Goal: Task Accomplishment & Management: Use online tool/utility

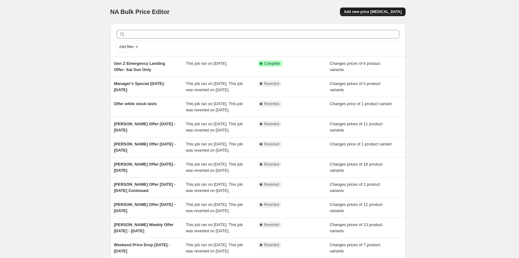
click at [376, 14] on button "Add new price [MEDICAL_DATA]" at bounding box center [372, 11] width 65 height 9
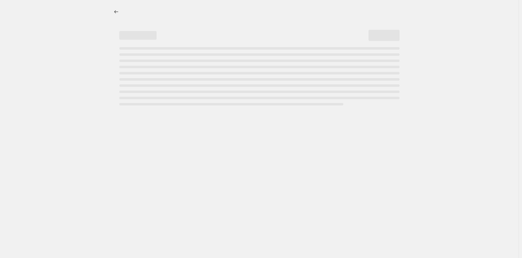
select select "percentage"
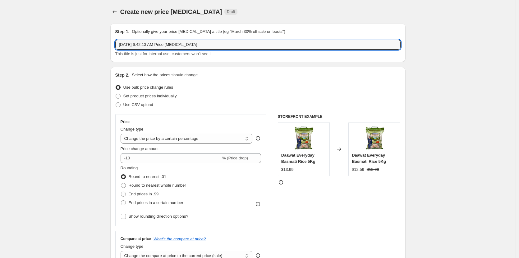
drag, startPoint x: 211, startPoint y: 42, endPoint x: -16, endPoint y: 40, distance: 227.3
click at [0, 40] on html "Home Settings Plans Skip to content Create new price [MEDICAL_DATA]. This page …" at bounding box center [259, 129] width 519 height 258
type input "D"
type input "W"
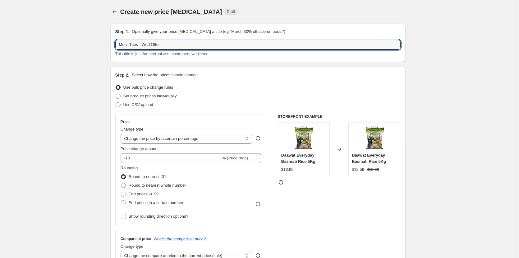
scroll to position [31, 0]
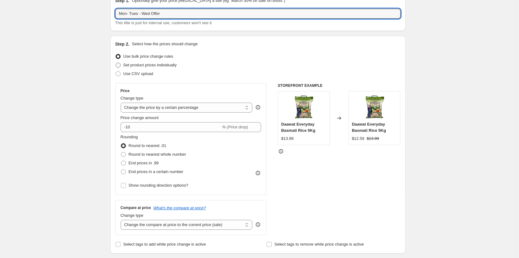
type input "Mon- Tues - Wed Offer"
click at [172, 63] on span "Set product prices individually" at bounding box center [149, 65] width 53 height 5
click at [116, 63] on input "Set product prices individually" at bounding box center [116, 63] width 0 height 0
radio input "true"
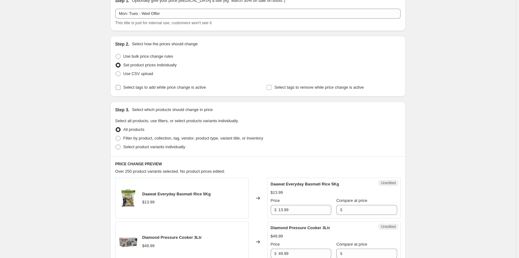
click at [159, 88] on span "Select tags to add while price change is active" at bounding box center [164, 87] width 83 height 5
click at [121, 88] on input "Select tags to add while price change is active" at bounding box center [118, 87] width 5 height 5
checkbox input "true"
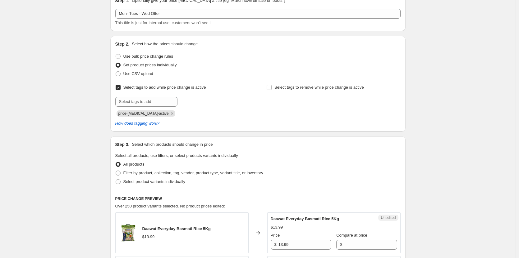
click at [171, 114] on icon "Remove price-change-job-active" at bounding box center [172, 113] width 2 height 2
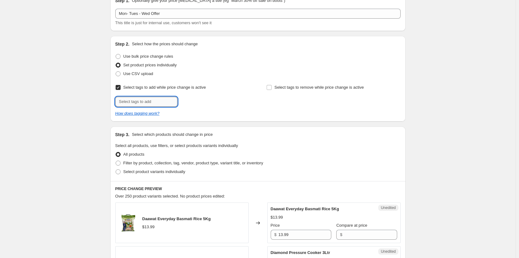
click at [157, 102] on input "text" at bounding box center [146, 102] width 62 height 10
type input "Offer"
click at [202, 101] on button "Add Offer" at bounding box center [191, 101] width 25 height 9
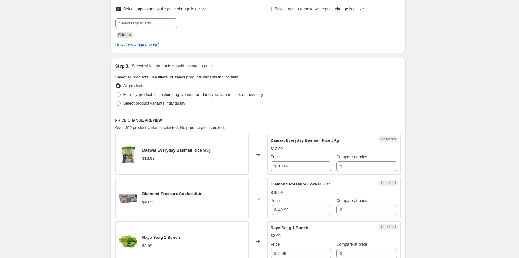
scroll to position [124, 0]
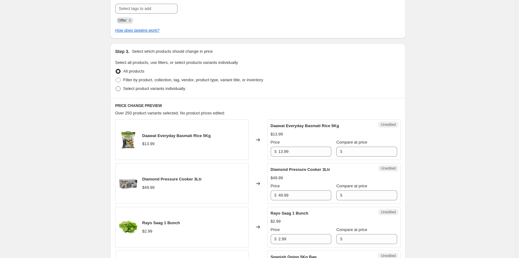
click at [140, 88] on span "Select product variants individually" at bounding box center [154, 88] width 62 height 5
click at [116, 87] on input "Select product variants individually" at bounding box center [116, 86] width 0 height 0
radio input "true"
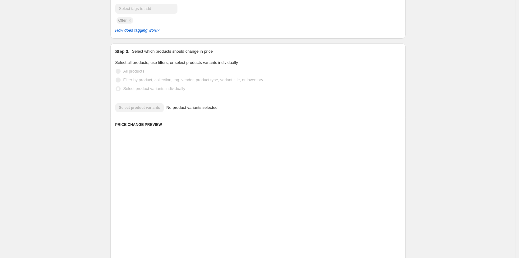
scroll to position [102, 0]
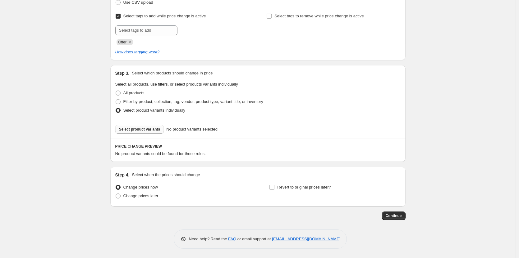
click at [146, 132] on button "Select product variants" at bounding box center [139, 129] width 49 height 9
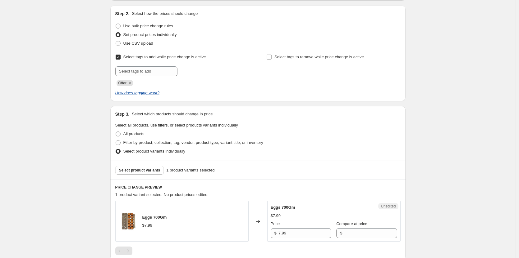
scroll to position [93, 0]
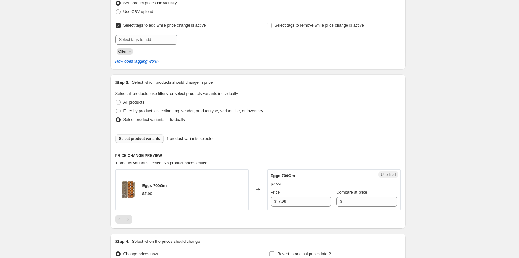
click at [145, 140] on span "Select product variants" at bounding box center [139, 138] width 41 height 5
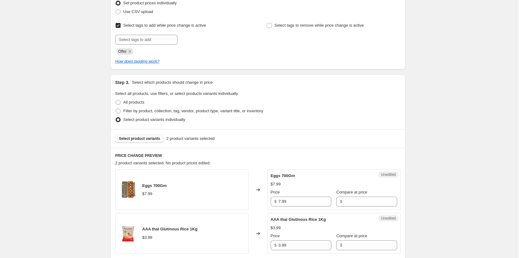
click at [150, 140] on span "Select product variants" at bounding box center [139, 138] width 41 height 5
click at [139, 142] on button "Select product variants" at bounding box center [139, 138] width 49 height 9
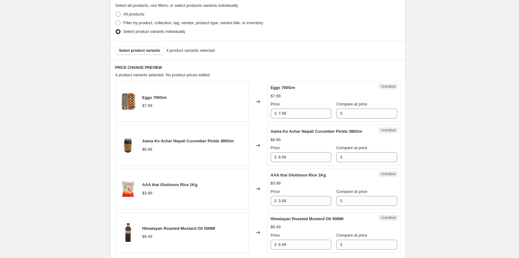
scroll to position [124, 0]
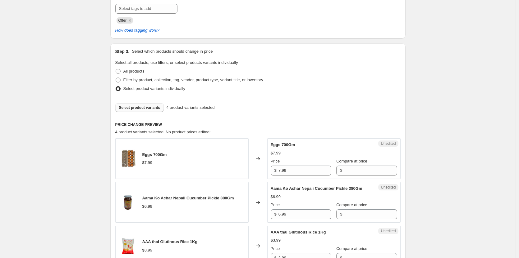
click at [145, 105] on button "Select product variants" at bounding box center [139, 107] width 49 height 9
click at [149, 109] on span "Select product variants" at bounding box center [139, 107] width 41 height 5
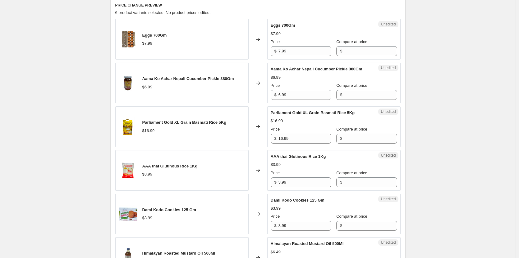
scroll to position [248, 0]
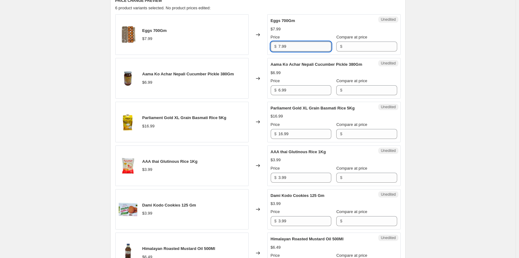
click at [307, 46] on input "7.99" at bounding box center [304, 47] width 53 height 10
type input "7"
type input "3"
type input "4"
type input "3.99"
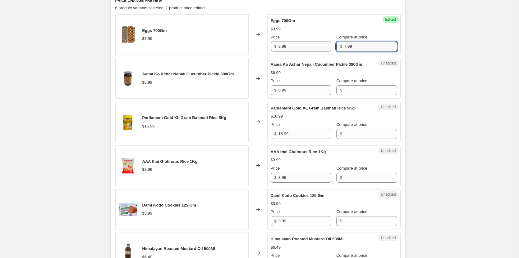
type input "7.99"
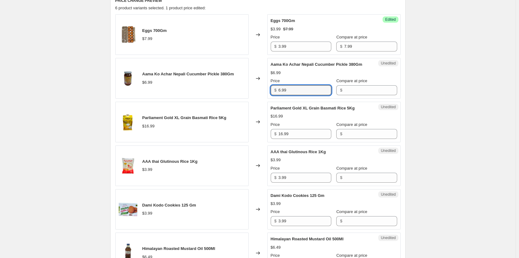
click at [483, 92] on div "Create new price change job. This page is ready Create new price change job Dra…" at bounding box center [257, 70] width 515 height 637
click at [300, 99] on div "Unedited Aama Ko Achar Nepali Cucumber Pickle 380Gm $6.99 Price $ 6.99 Compare …" at bounding box center [333, 78] width 133 height 41
click at [303, 95] on input "6.99" at bounding box center [304, 90] width 53 height 10
type input "6"
type input "3.99"
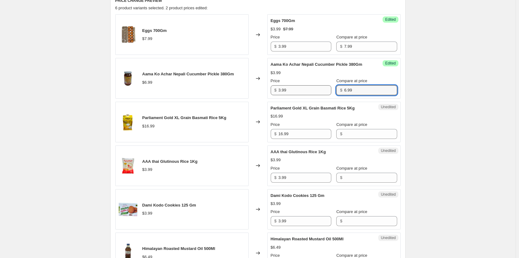
type input "6.99"
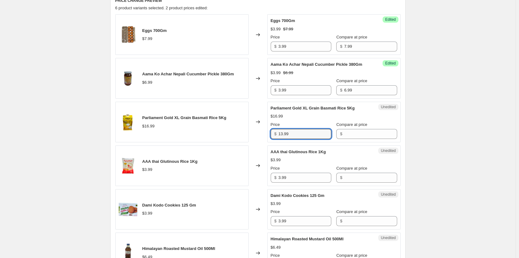
type input "13.99"
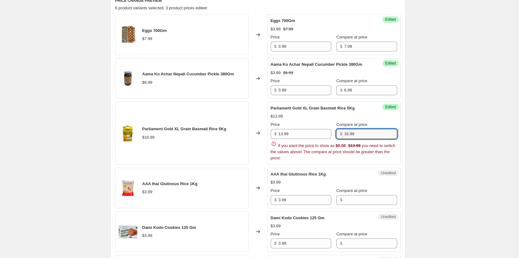
type input "16.99"
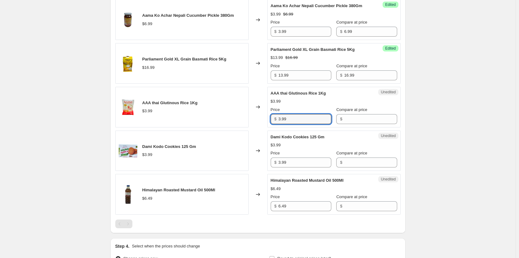
scroll to position [311, 0]
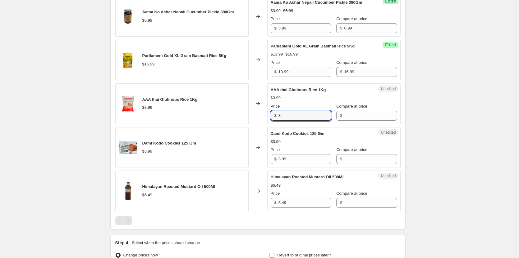
type input "3"
type input "2.99"
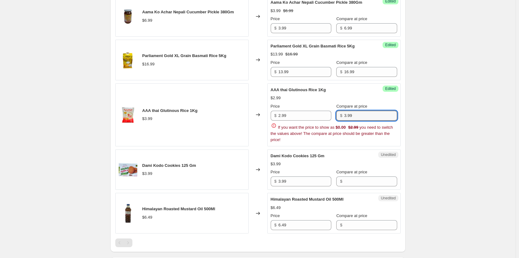
type input "3.99"
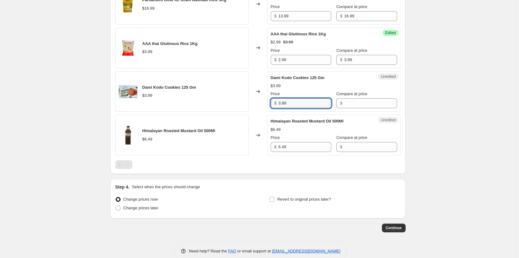
scroll to position [373, 0]
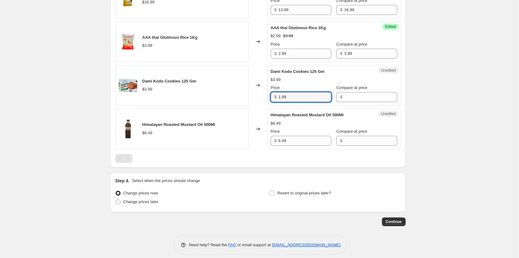
type input "1.99"
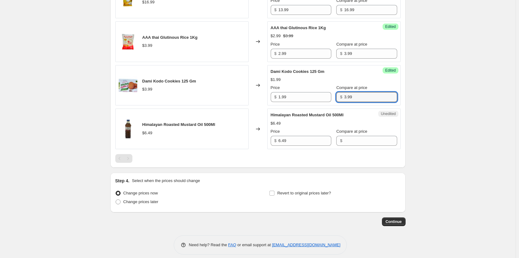
type input "3.99"
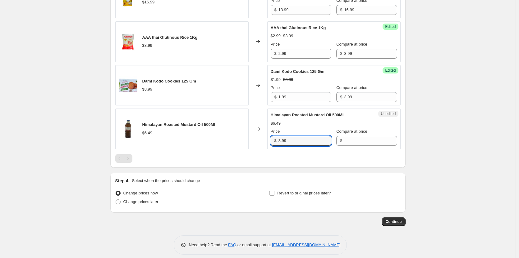
type input "3.99"
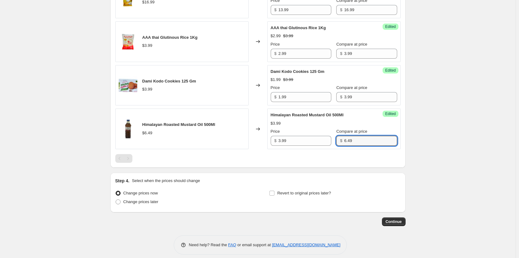
type input "6.49"
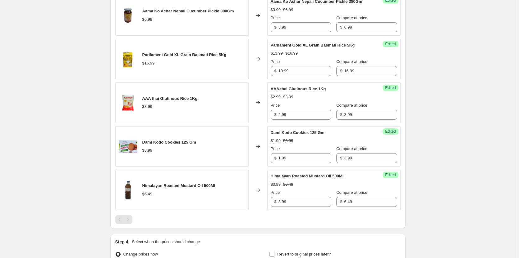
scroll to position [385, 0]
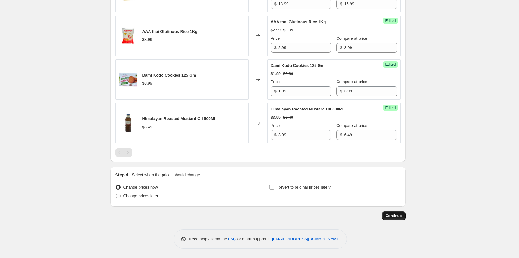
click at [400, 218] on span "Continue" at bounding box center [393, 216] width 16 height 5
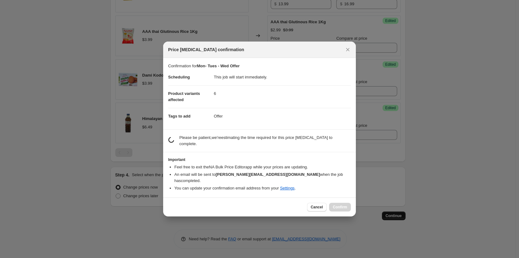
scroll to position [0, 0]
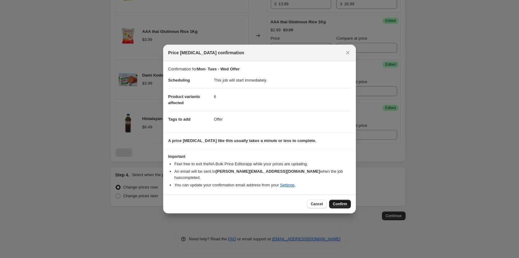
click at [343, 202] on span "Confirm" at bounding box center [340, 204] width 14 height 5
type input "Mon- Tues - Wed Offer"
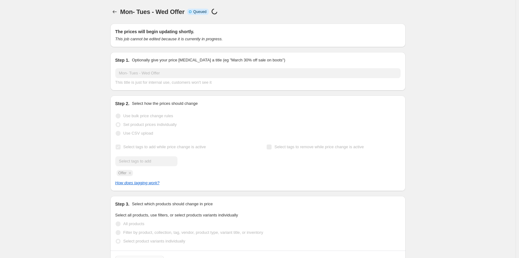
scroll to position [385, 0]
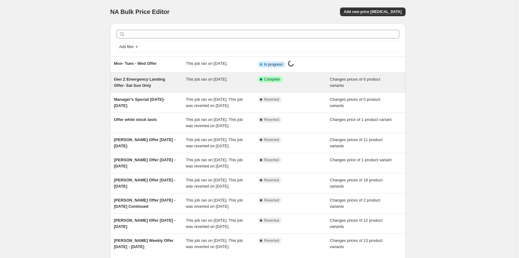
click at [144, 87] on div "Gen Z Emergency Landing Offer- Sat Sun Only" at bounding box center [150, 82] width 72 height 12
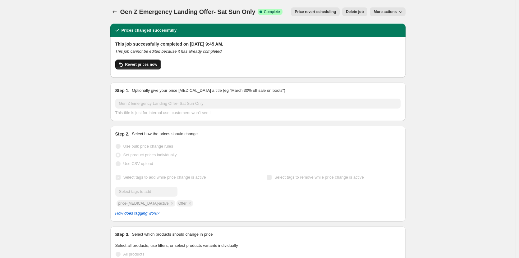
click at [149, 64] on span "Revert prices now" at bounding box center [141, 64] width 32 height 5
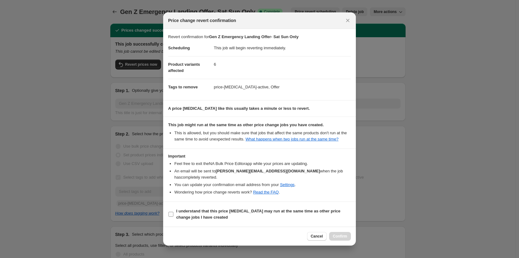
click at [199, 211] on b "I understand that this price change job may run at the same time as other price…" at bounding box center [258, 214] width 164 height 11
click at [173, 212] on input "I understand that this price change job may run at the same time as other price…" at bounding box center [170, 214] width 5 height 5
checkbox input "true"
click at [339, 232] on button "Confirm" at bounding box center [340, 236] width 22 height 9
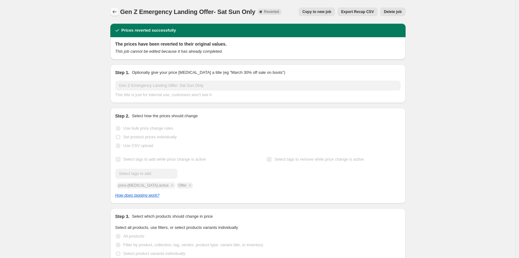
click at [116, 12] on icon "Price change jobs" at bounding box center [114, 12] width 6 height 6
